Goal: Check status: Check status

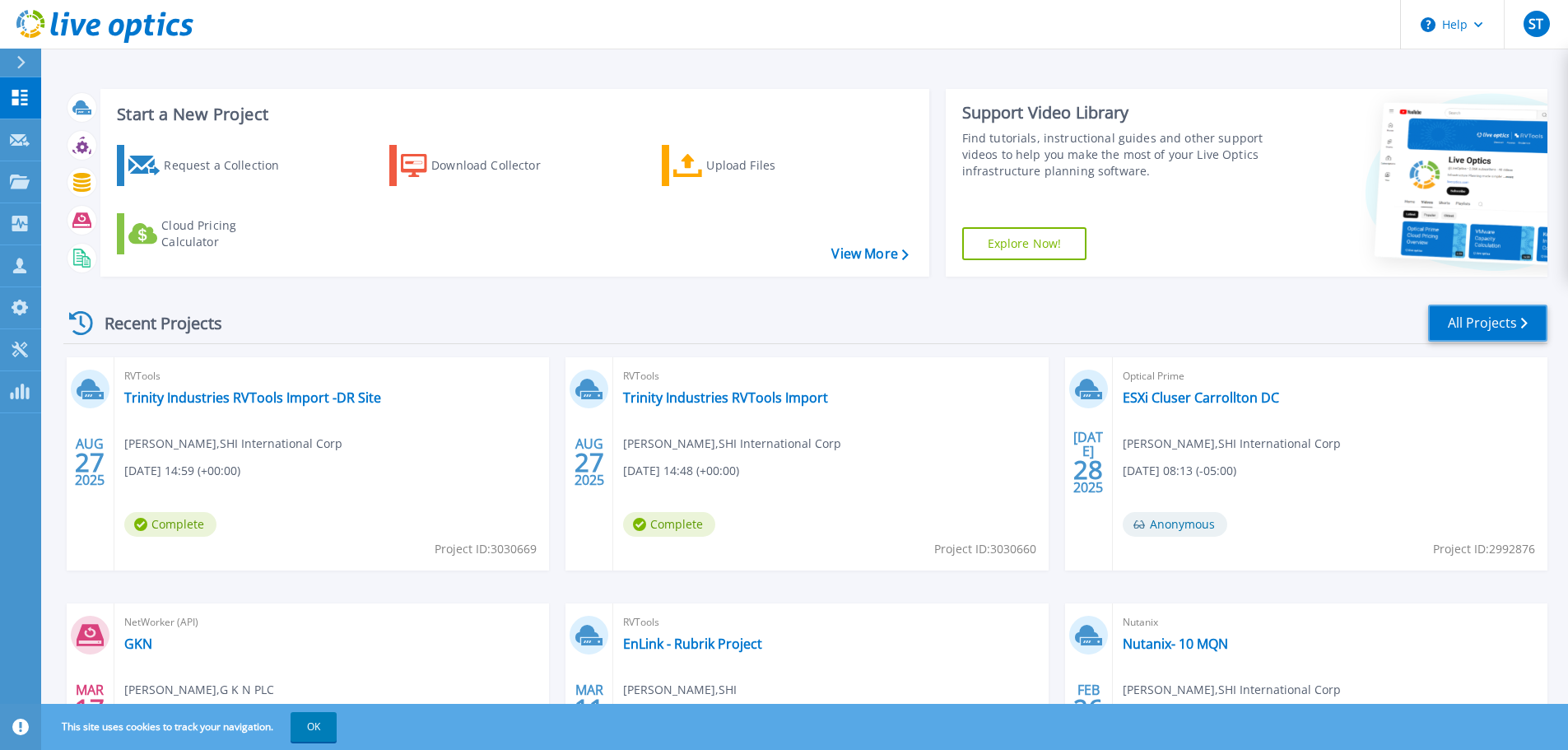
click at [1445, 333] on link "All Projects" at bounding box center [1488, 323] width 119 height 37
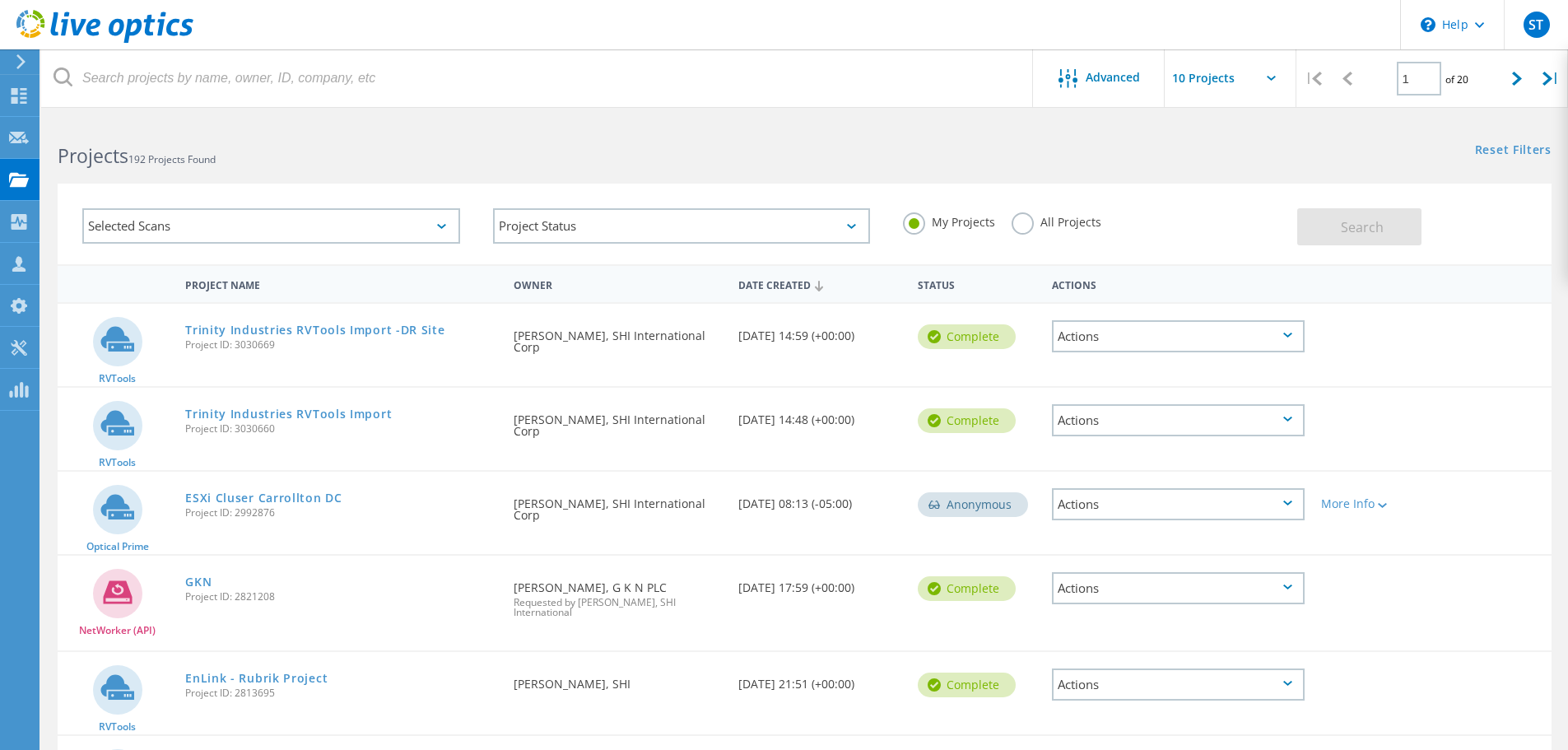
click at [353, 217] on div "Selected Scans" at bounding box center [271, 226] width 378 height 35
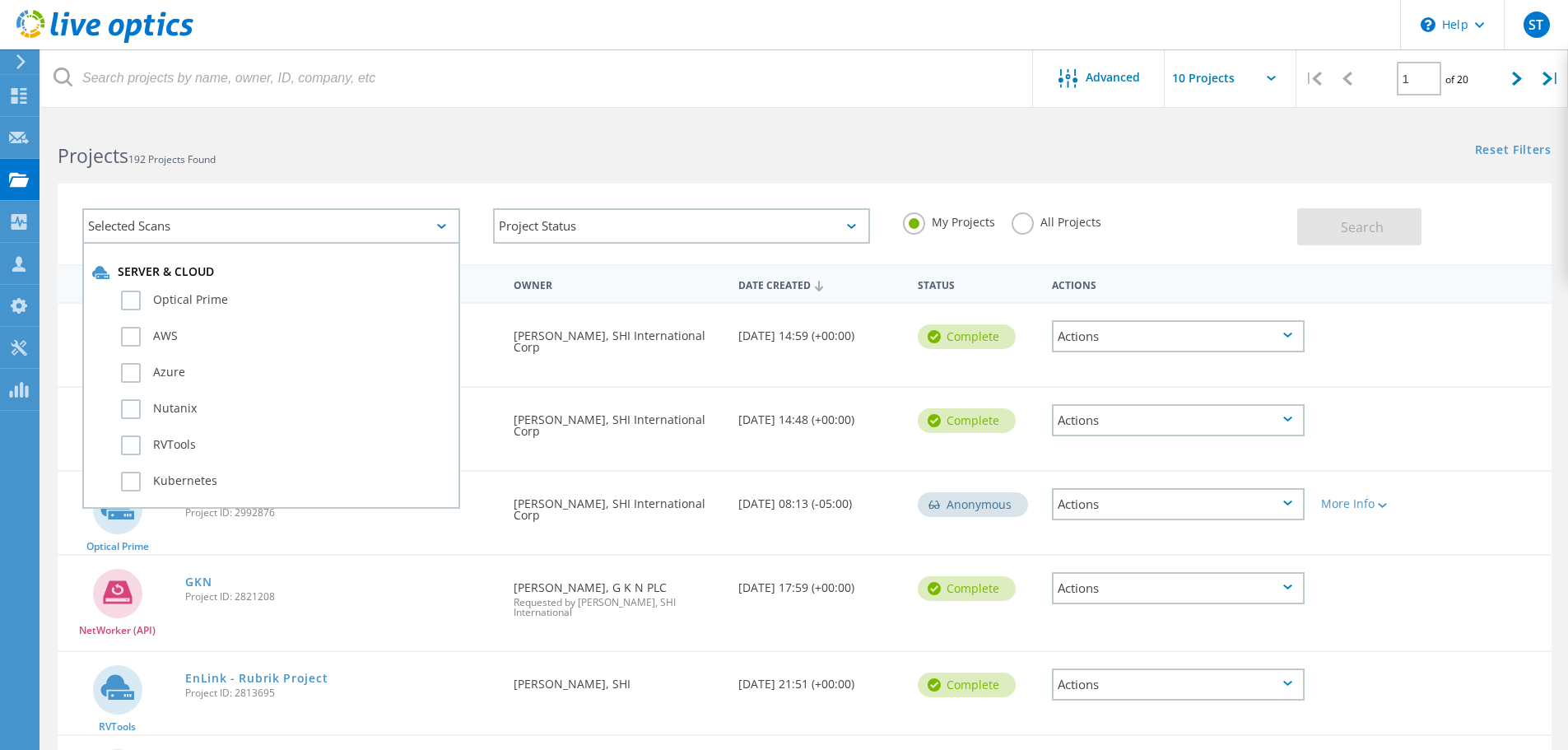
click at [349, 221] on div "Selected Scans" at bounding box center [271, 226] width 378 height 35
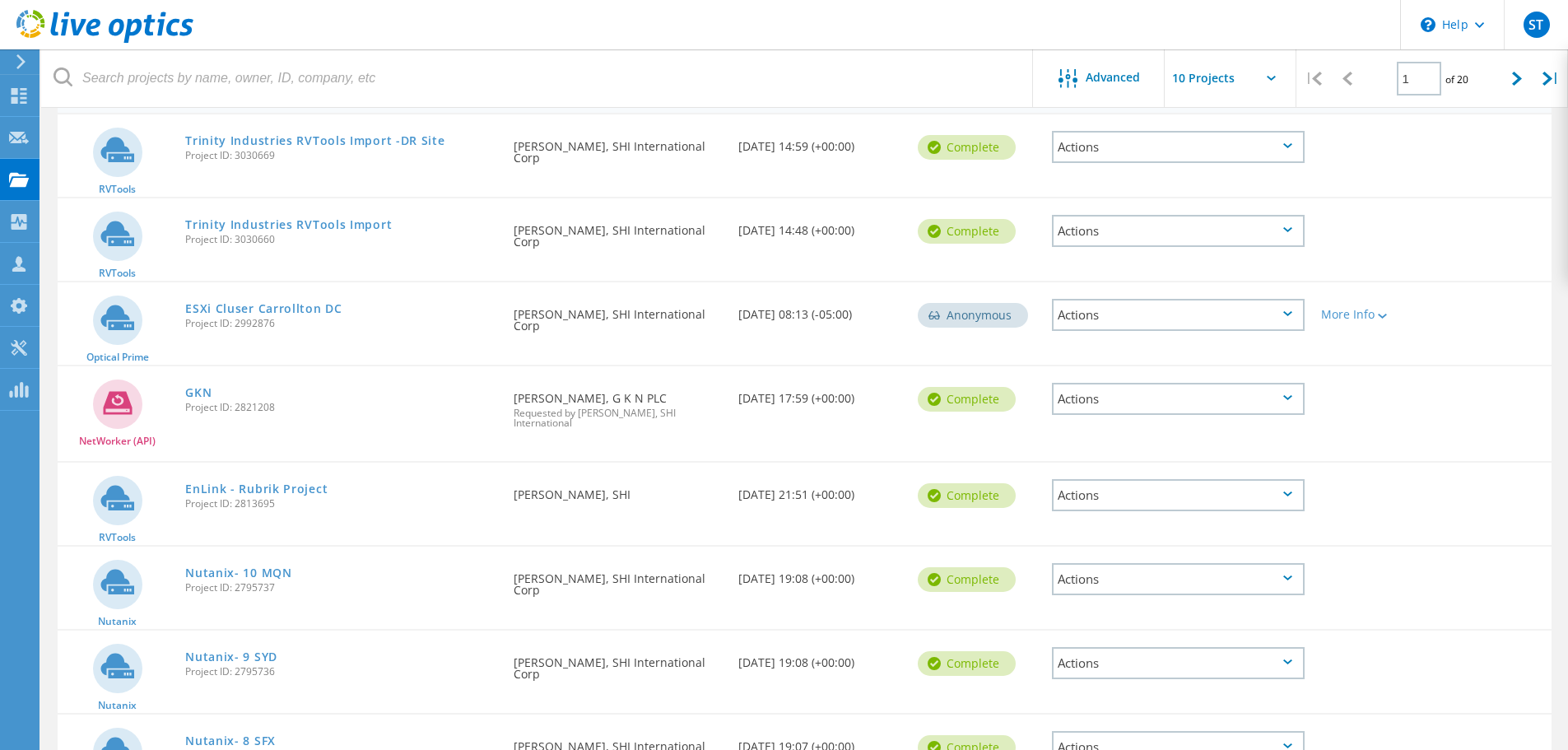
scroll to position [49, 0]
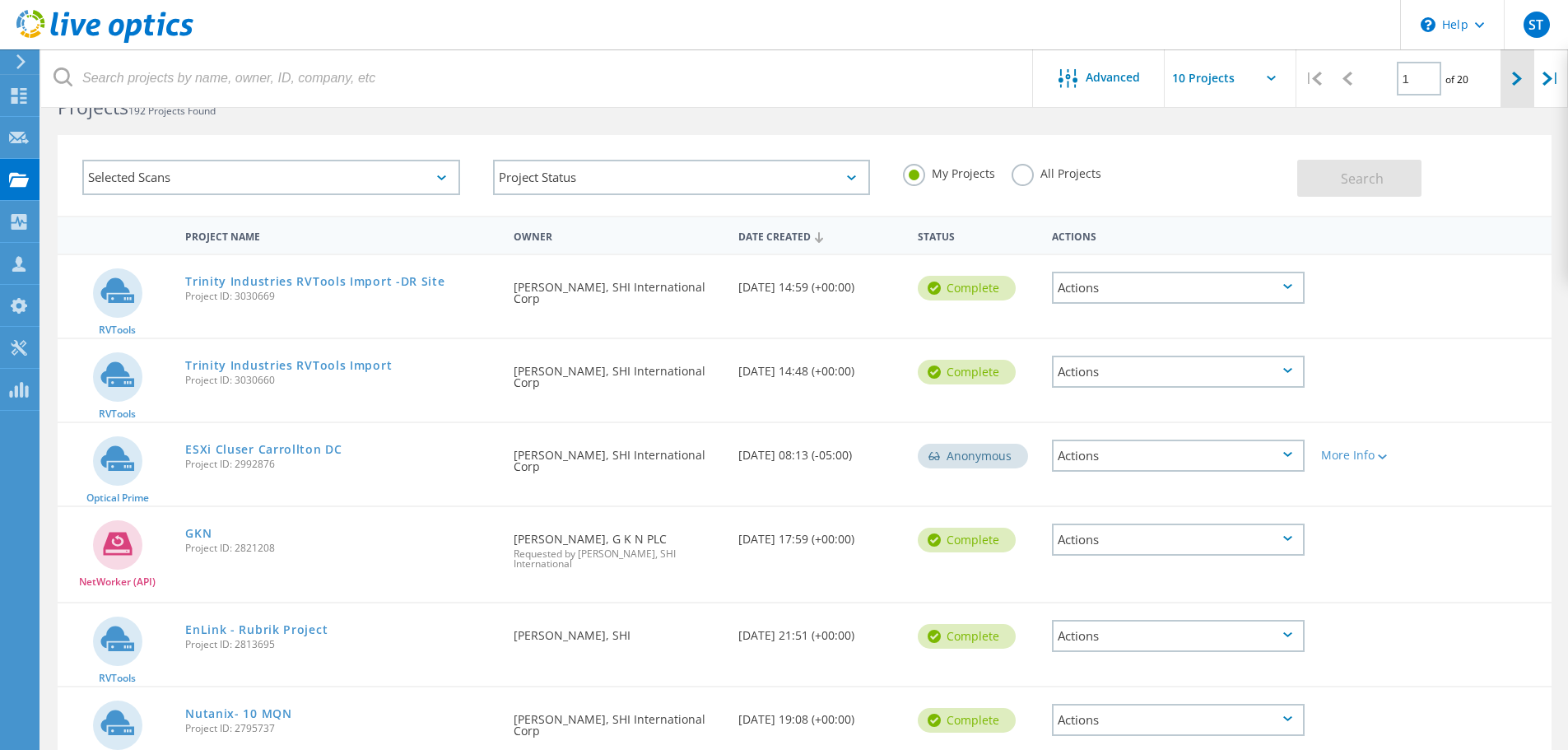
click at [1514, 88] on div at bounding box center [1518, 79] width 34 height 58
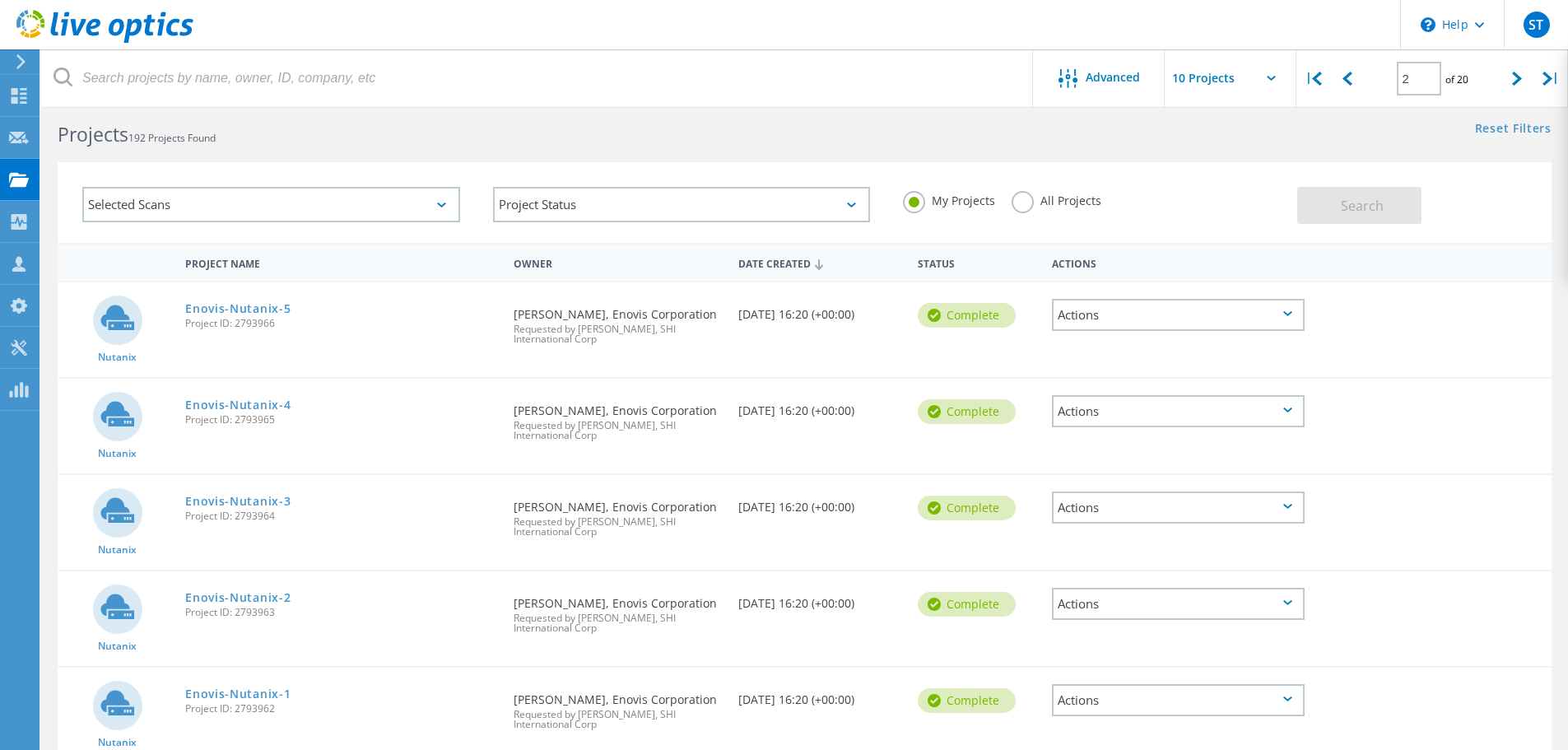
scroll to position [0, 0]
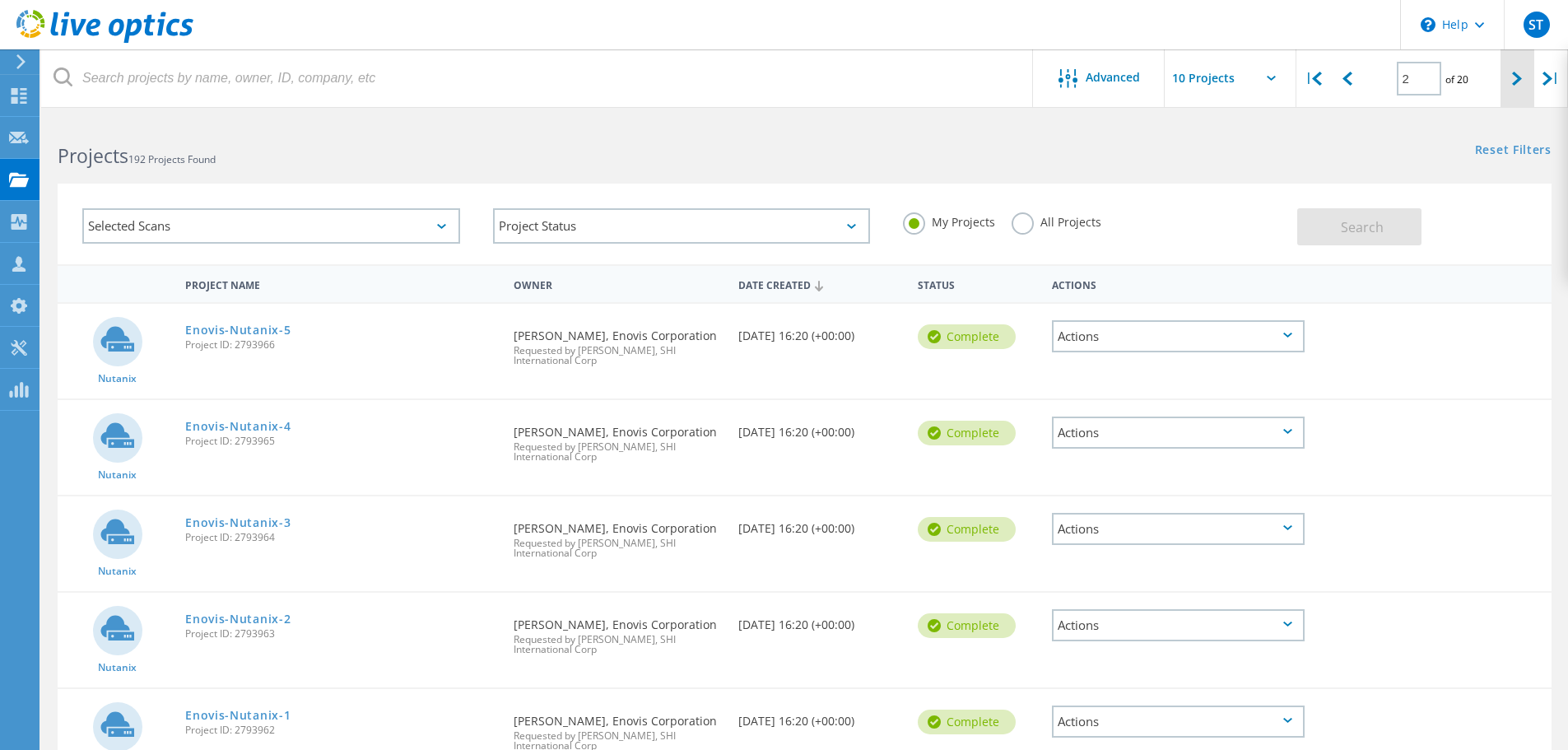
click at [1516, 83] on icon at bounding box center [1517, 79] width 10 height 14
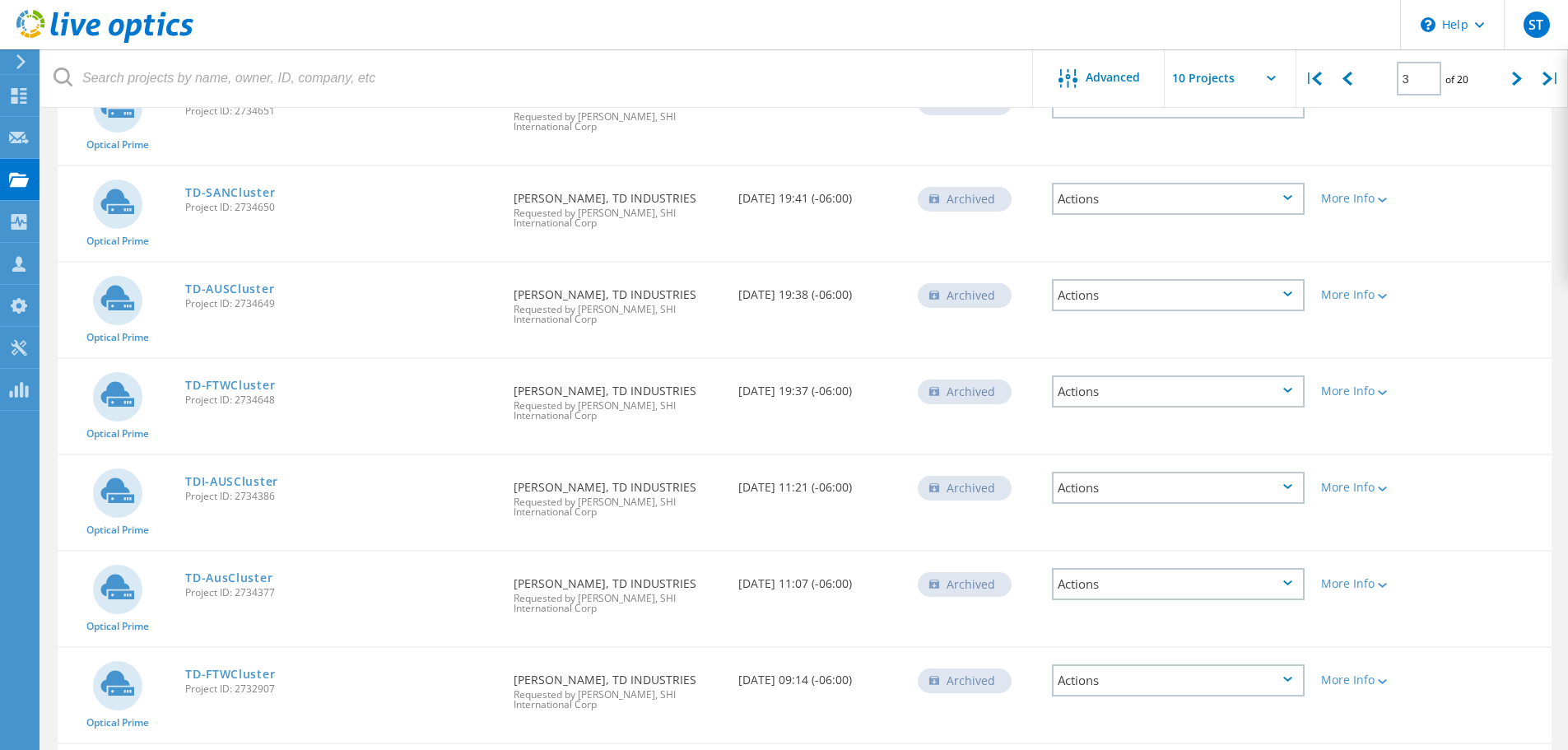
scroll to position [581, 0]
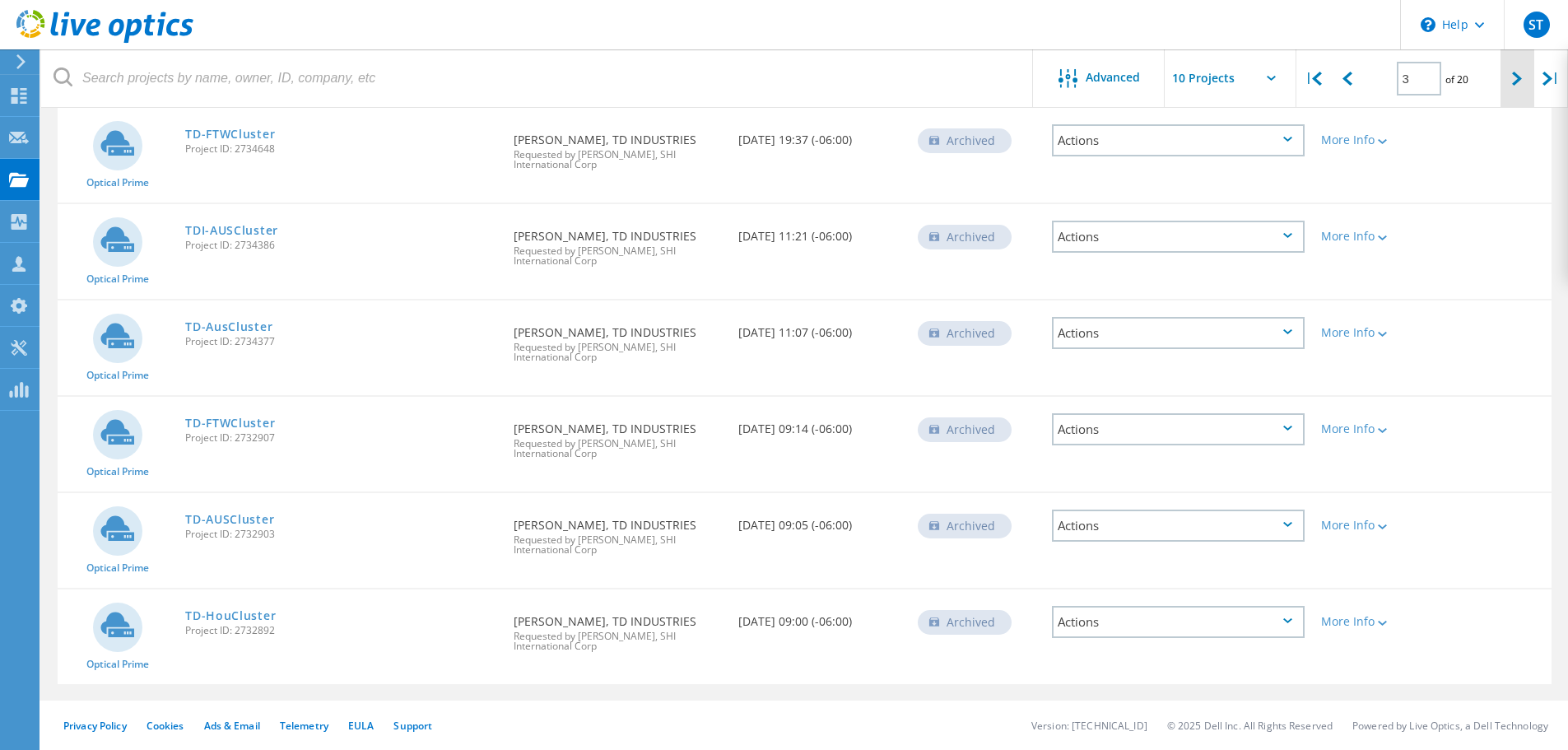
click at [1510, 87] on div at bounding box center [1518, 79] width 34 height 58
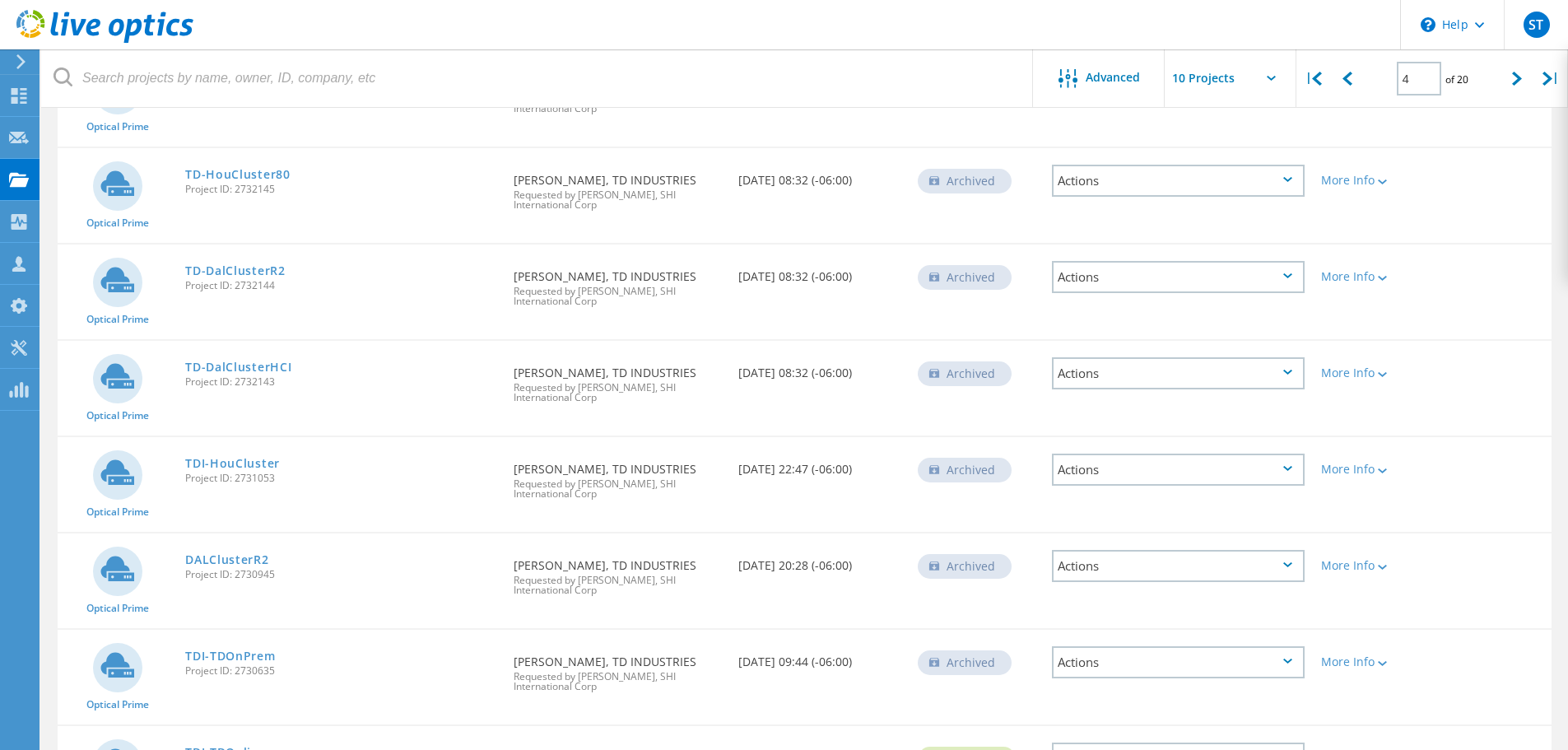
scroll to position [556, 0]
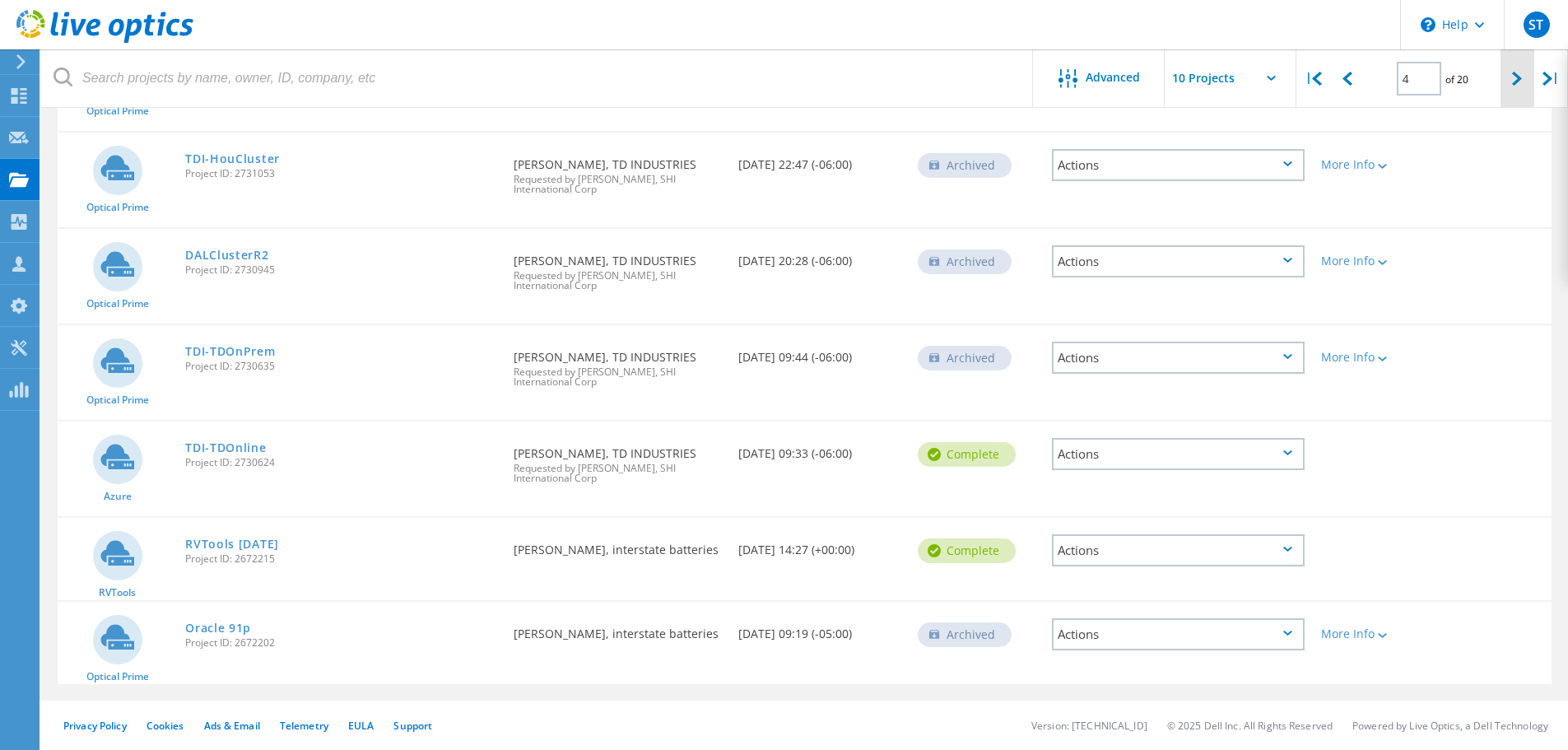
click at [1513, 81] on icon at bounding box center [1517, 79] width 10 height 14
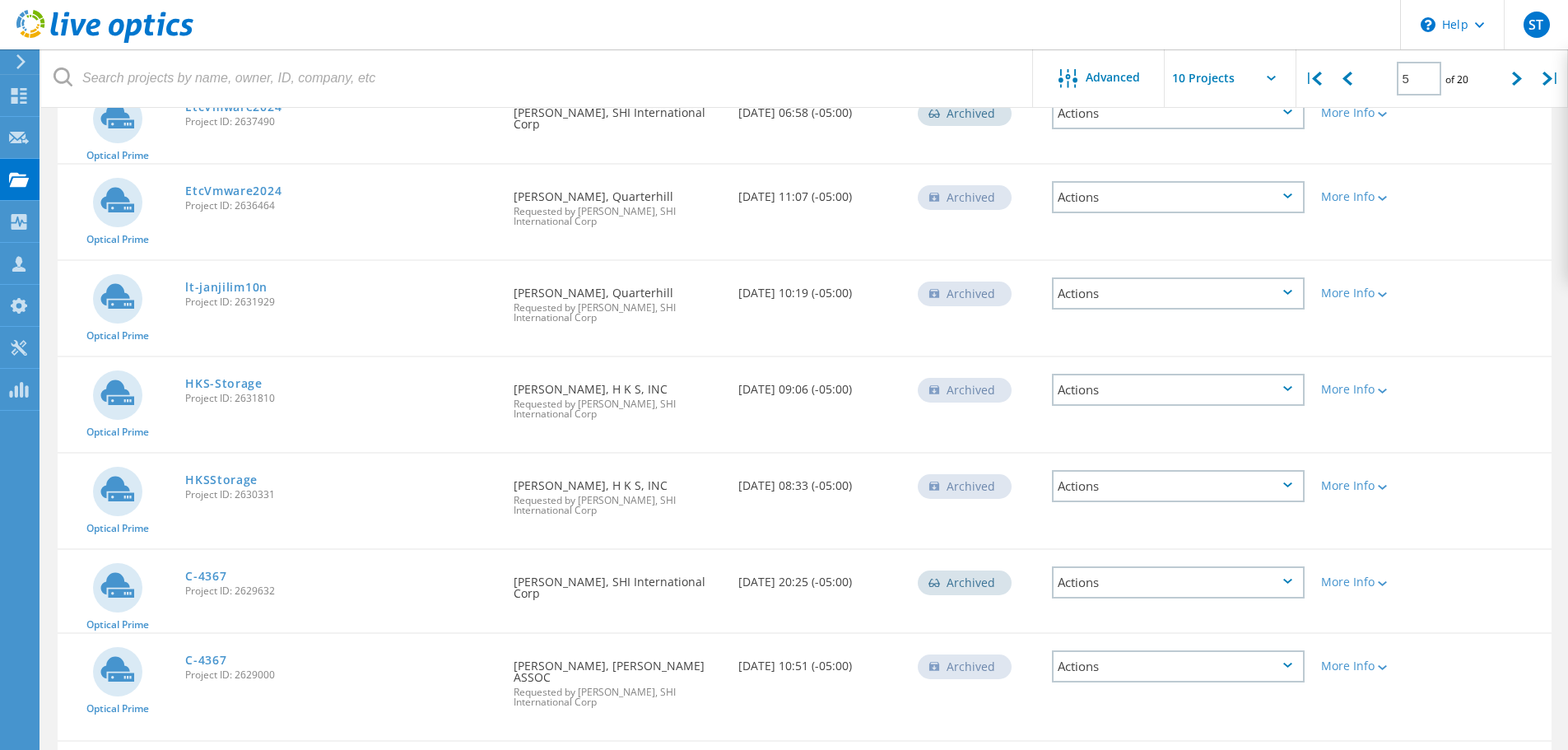
scroll to position [297, 0]
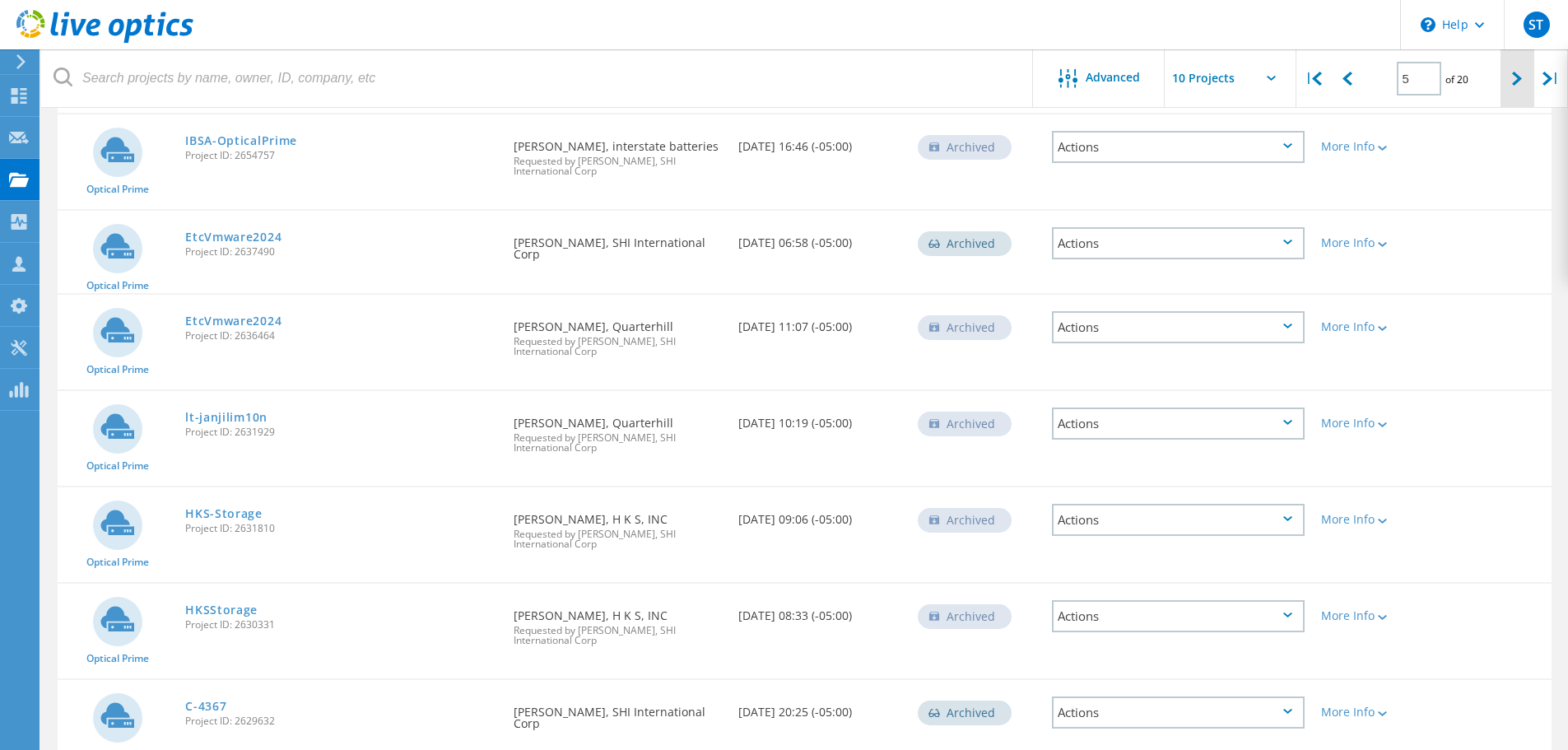
click at [1509, 85] on div at bounding box center [1518, 79] width 34 height 58
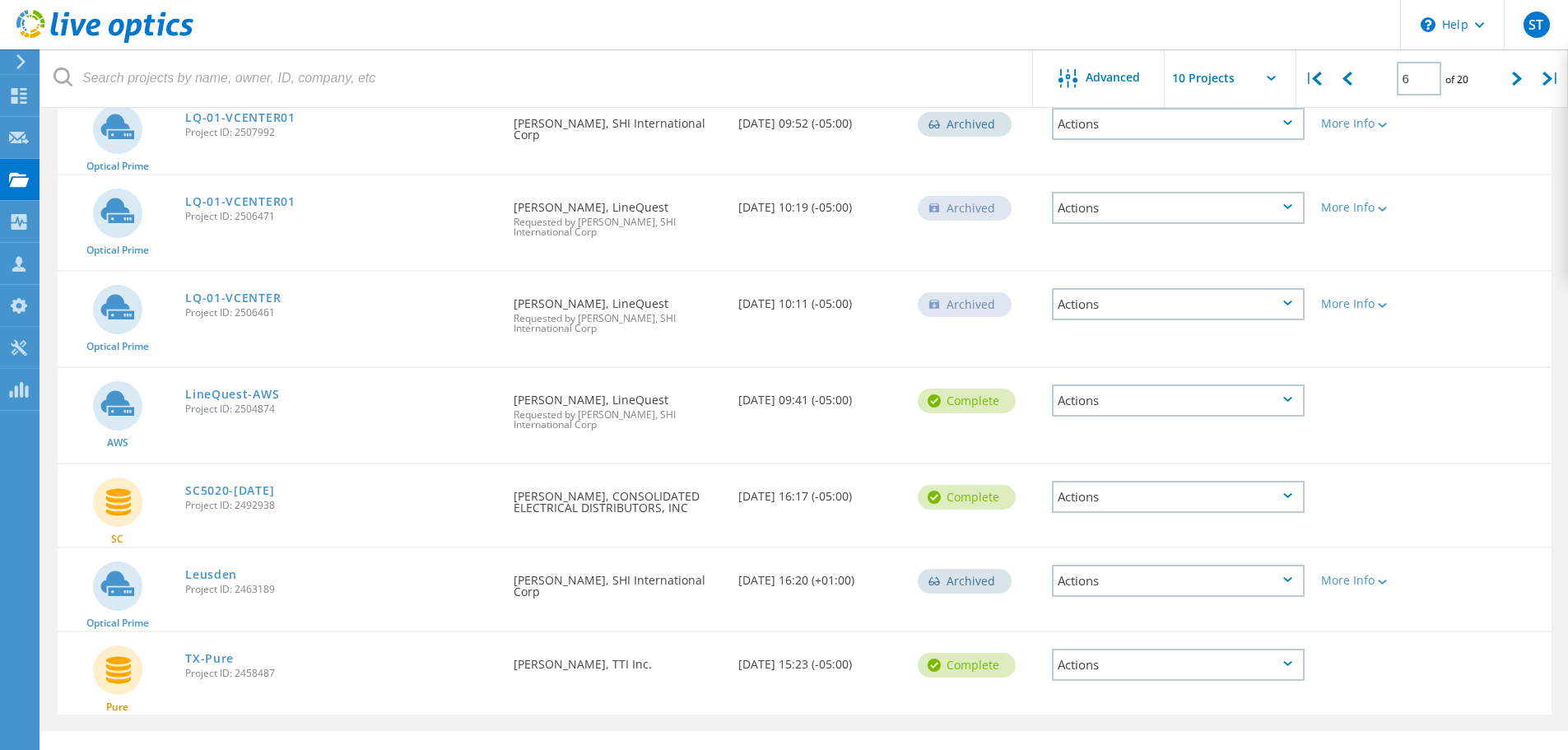
scroll to position [494, 0]
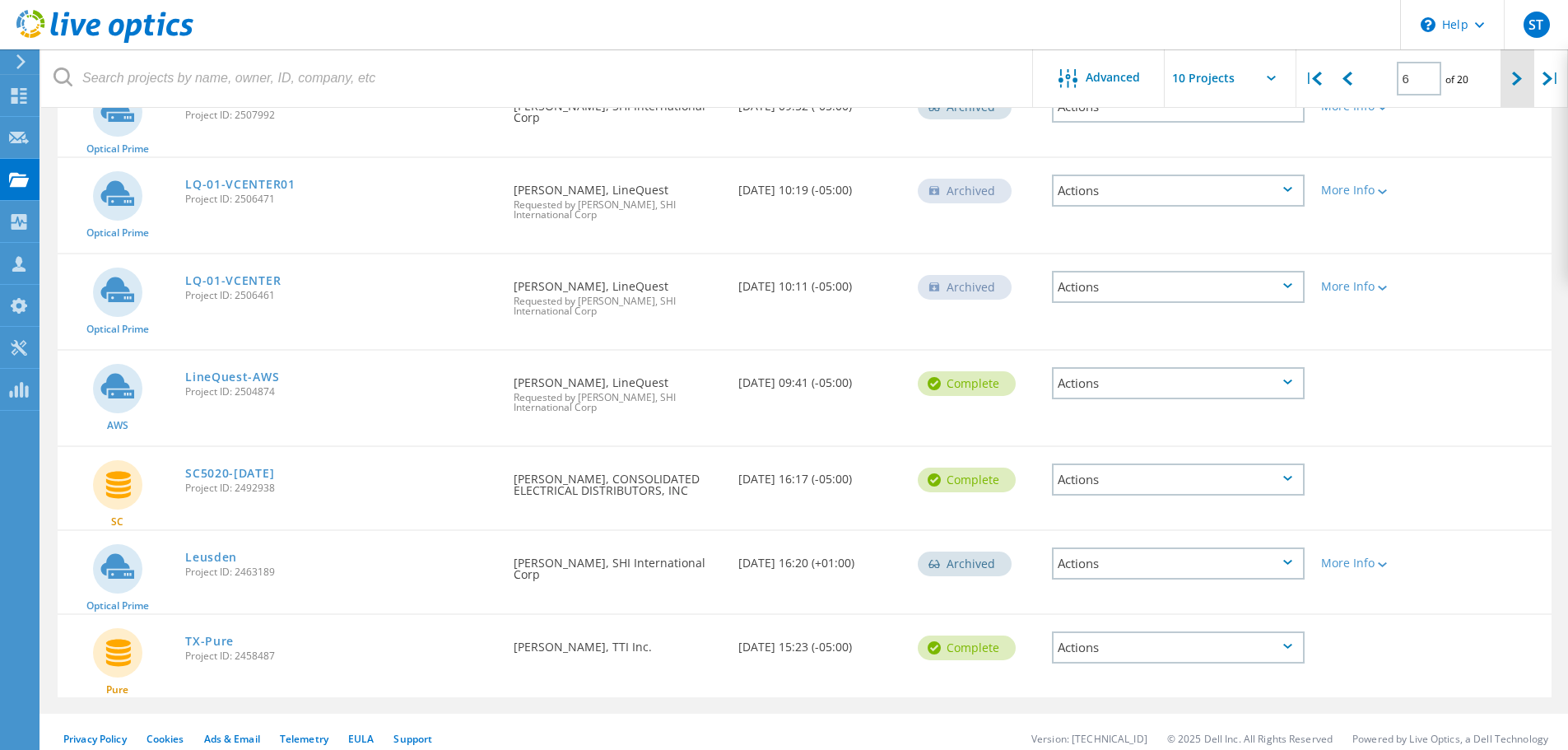
click at [1514, 83] on icon at bounding box center [1517, 79] width 10 height 14
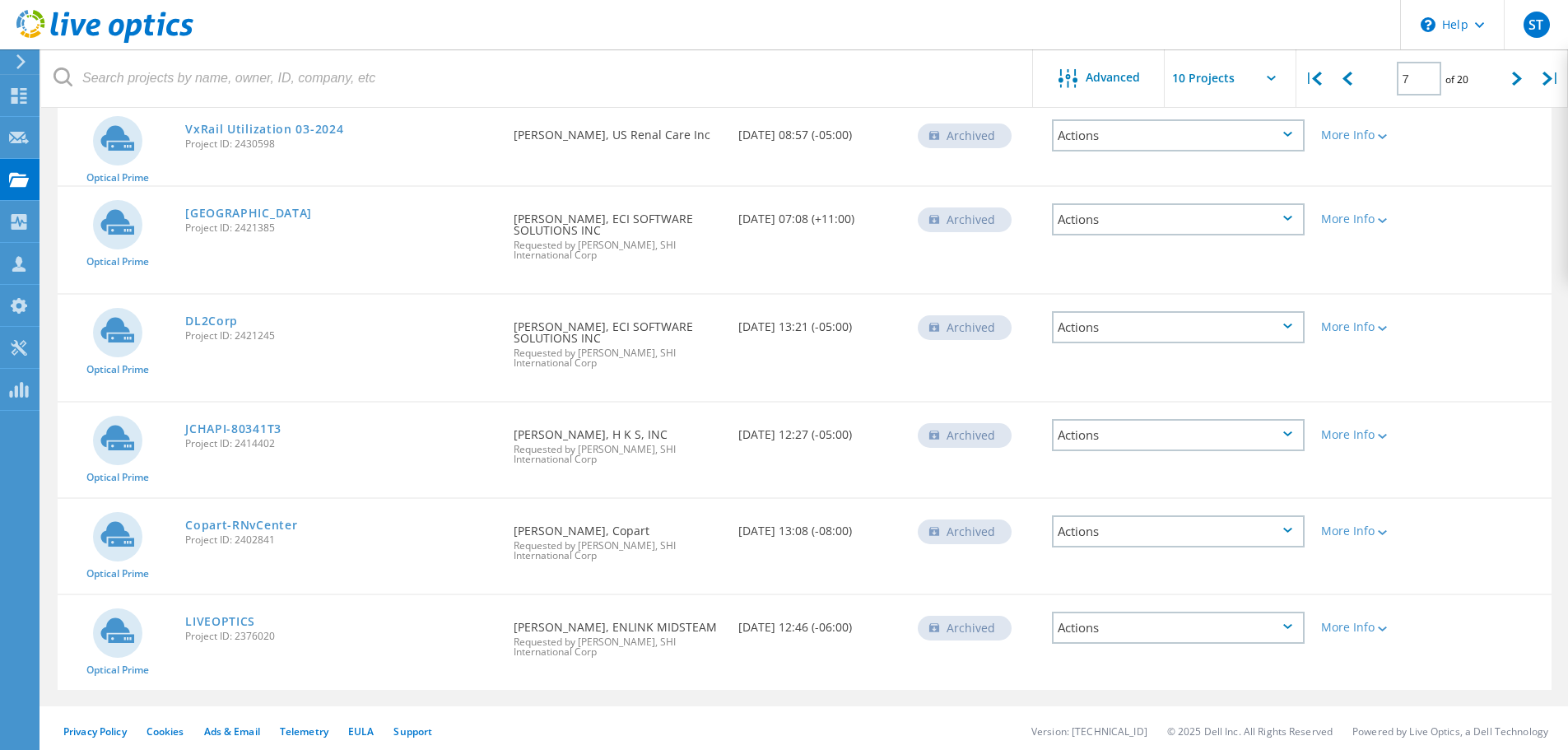
scroll to position [590, 0]
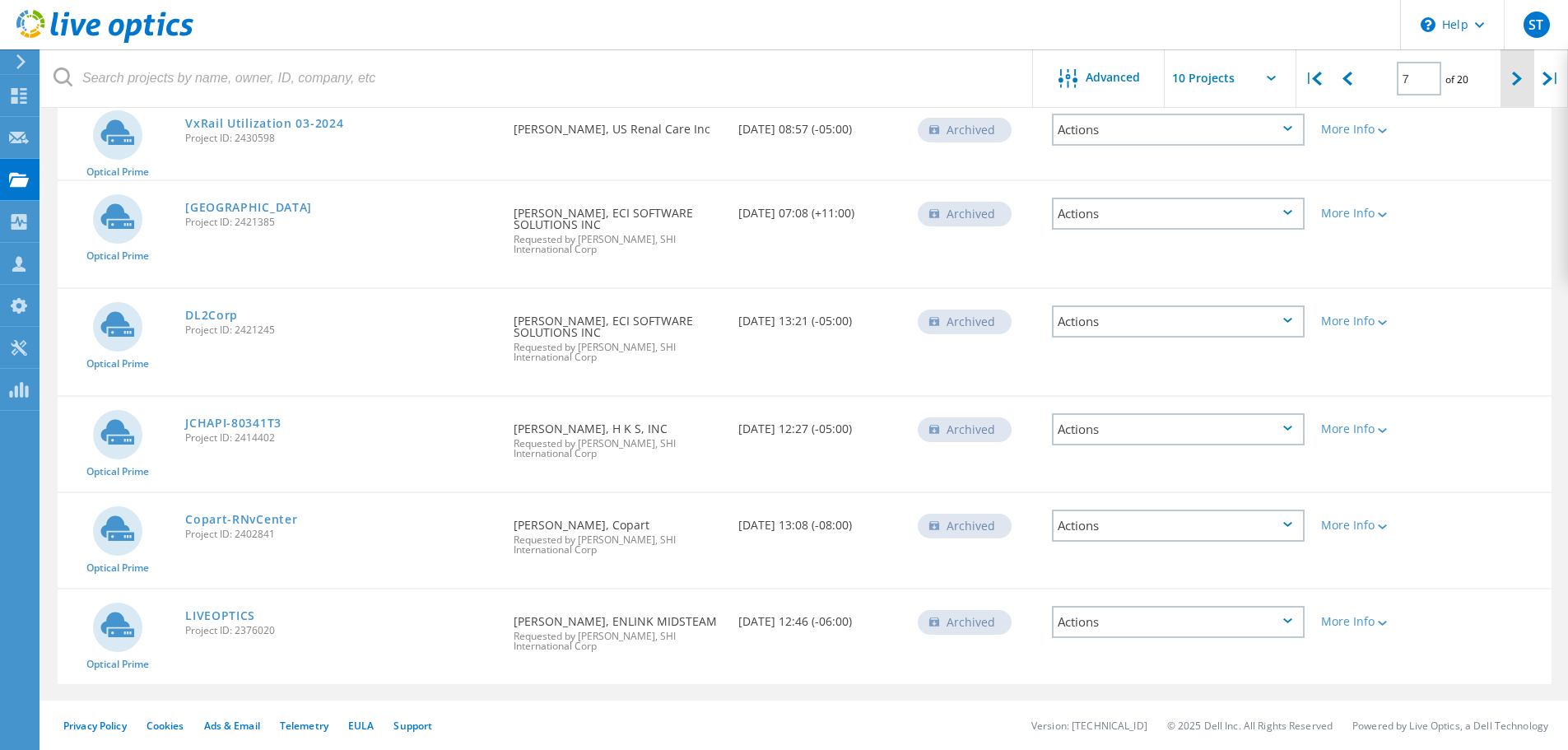
click at [1520, 81] on icon at bounding box center [1517, 79] width 10 height 14
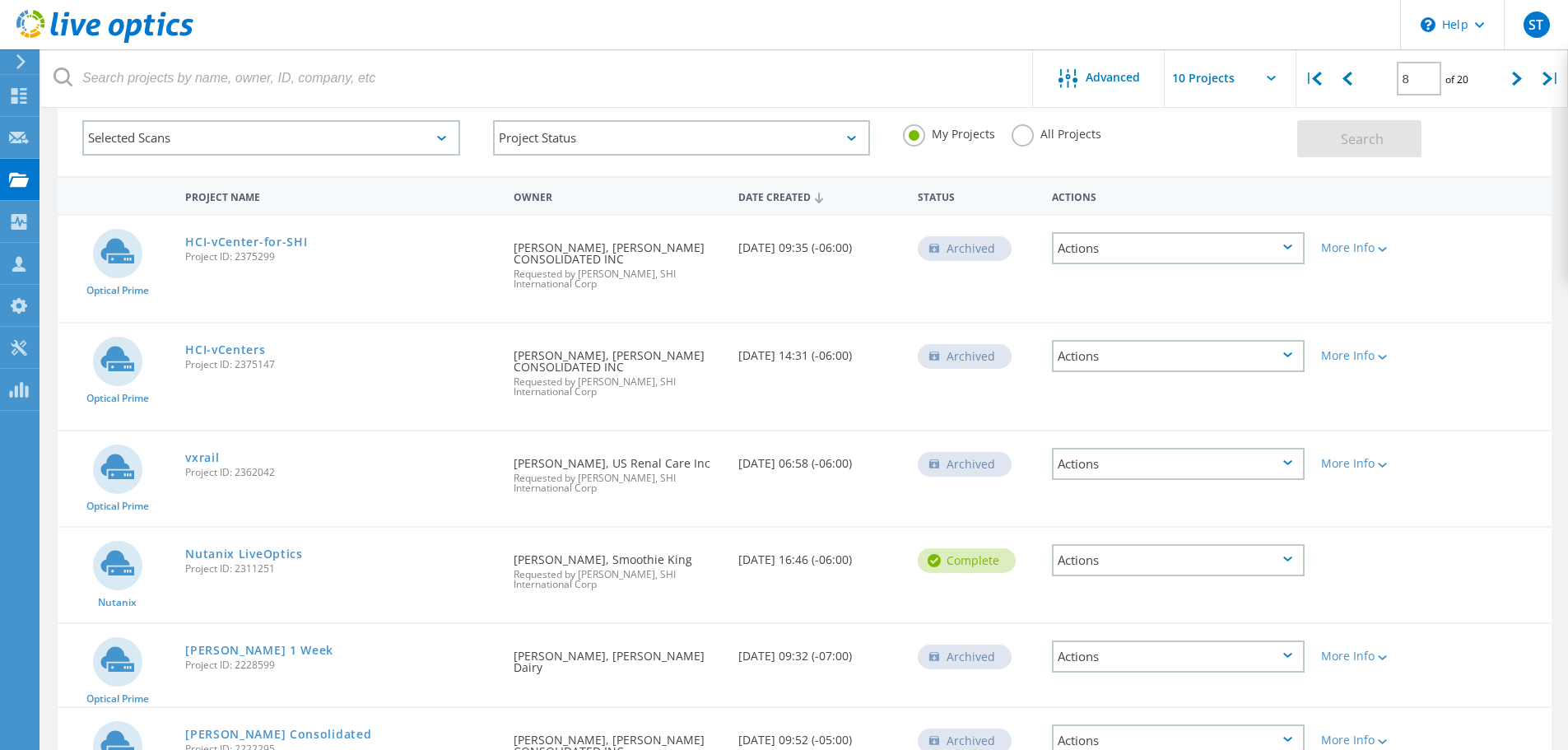
scroll to position [14, 0]
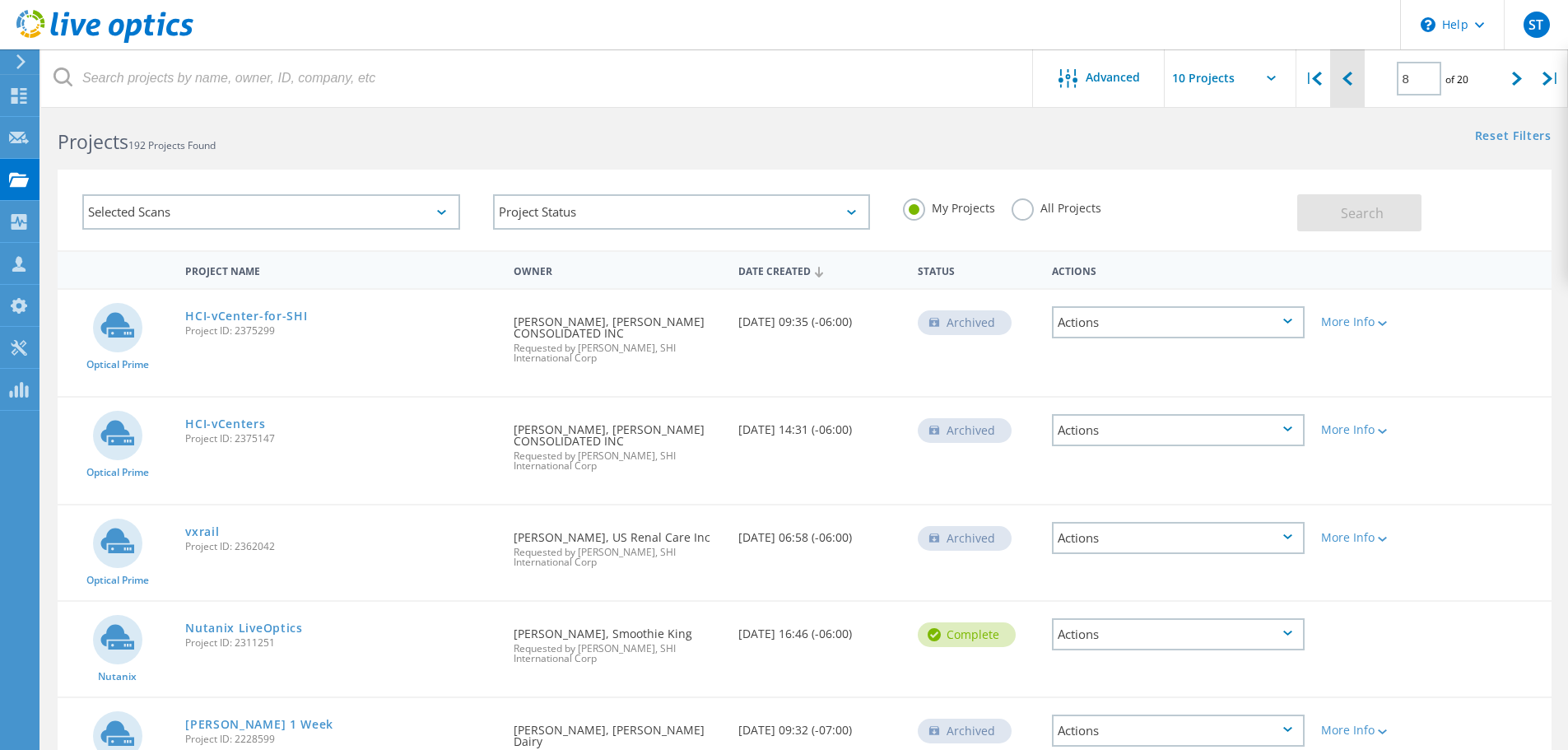
click at [1358, 72] on div at bounding box center [1347, 79] width 34 height 58
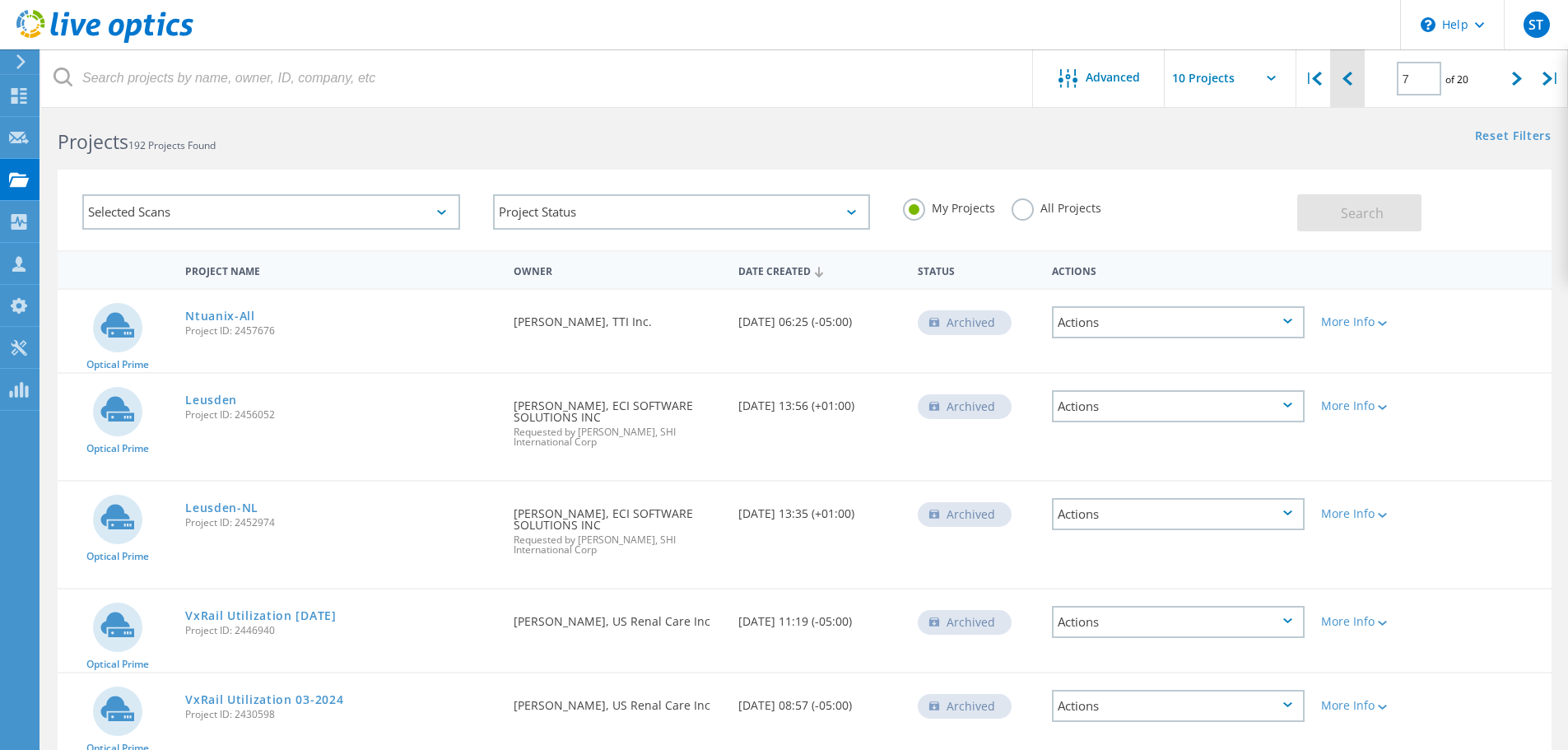
click at [1358, 72] on div at bounding box center [1347, 79] width 34 height 58
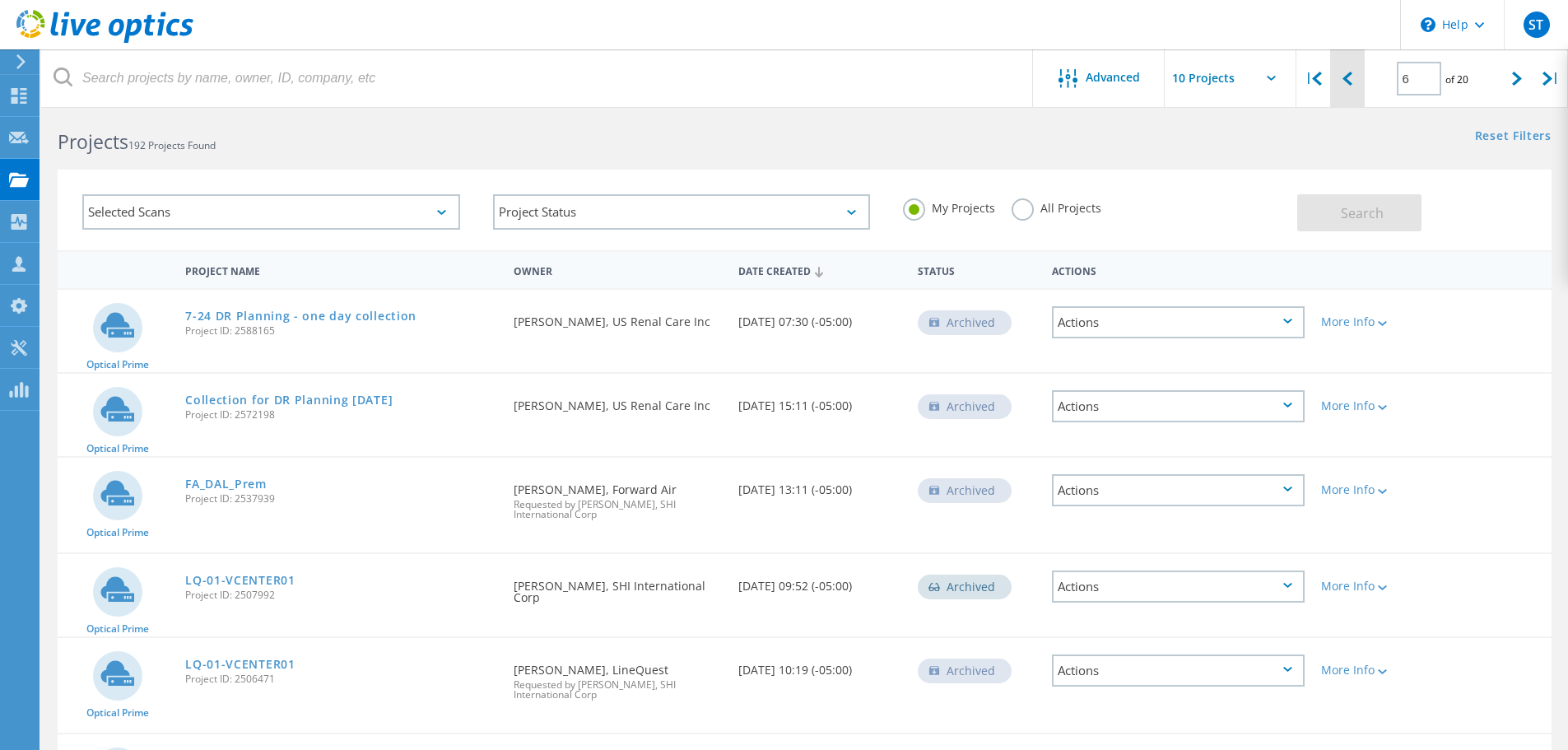
click at [1358, 72] on div at bounding box center [1347, 79] width 34 height 58
type input "5"
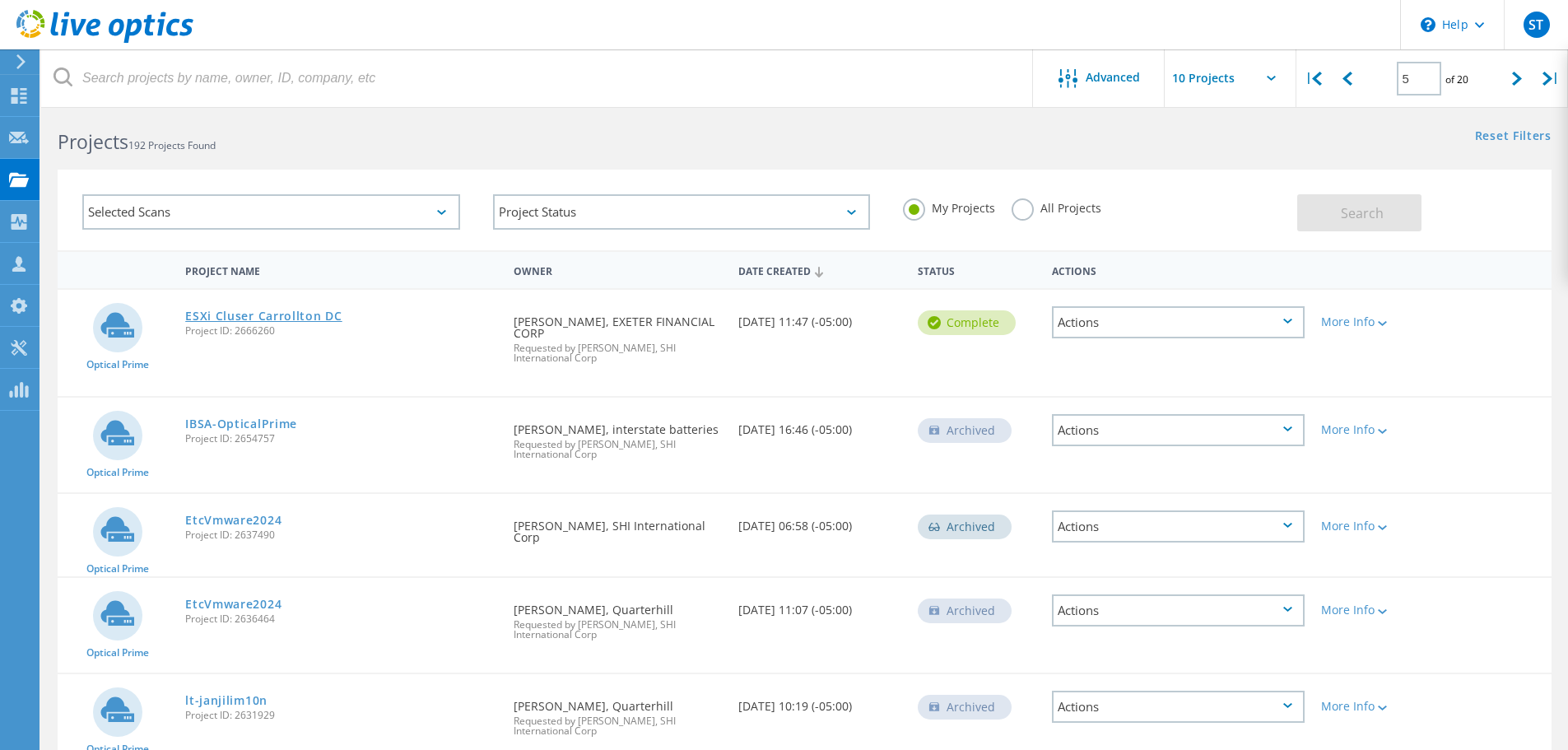
click at [310, 316] on link "ESXi Cluser Carrollton DC" at bounding box center [264, 316] width 157 height 11
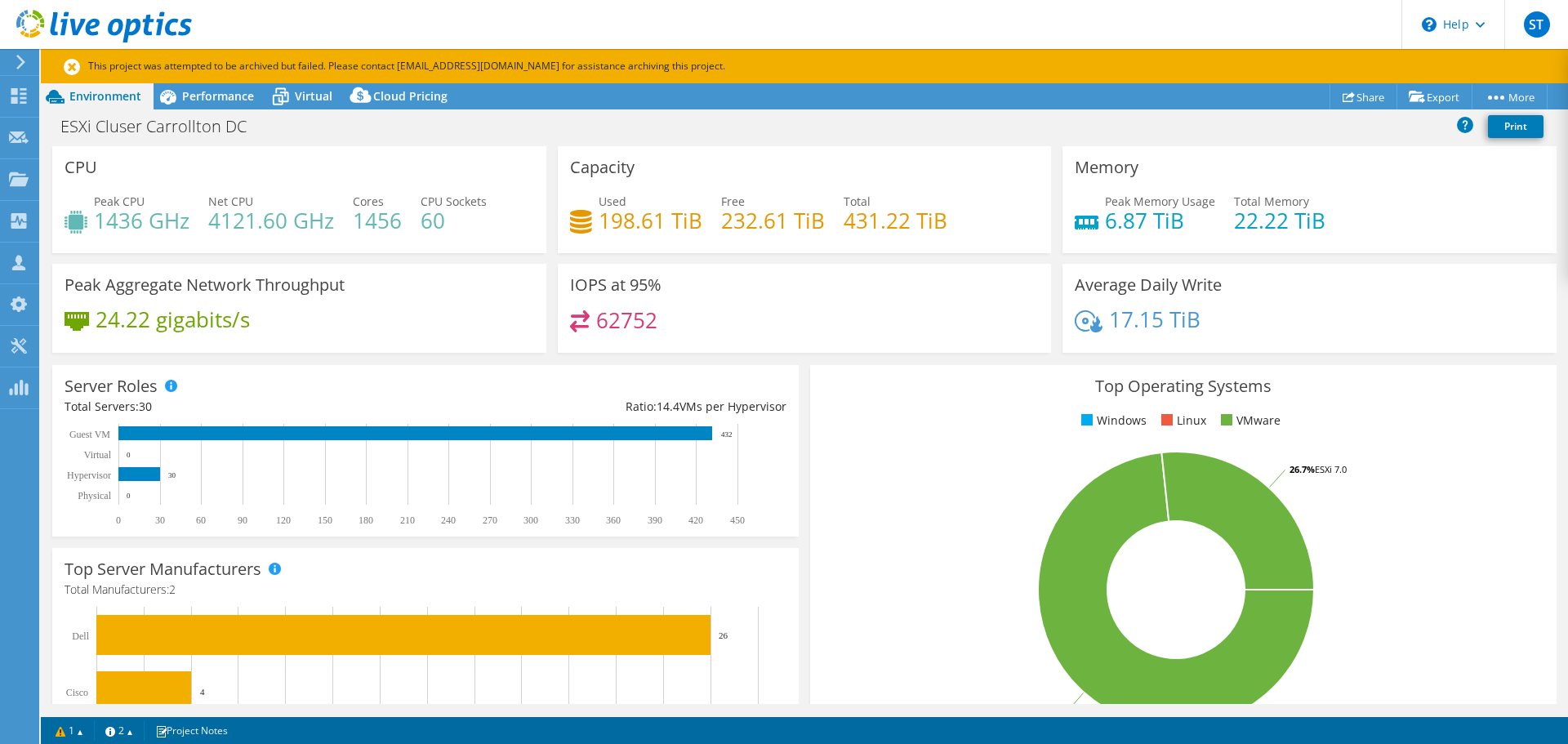
select select "USD"
